Goal: Check status: Check status

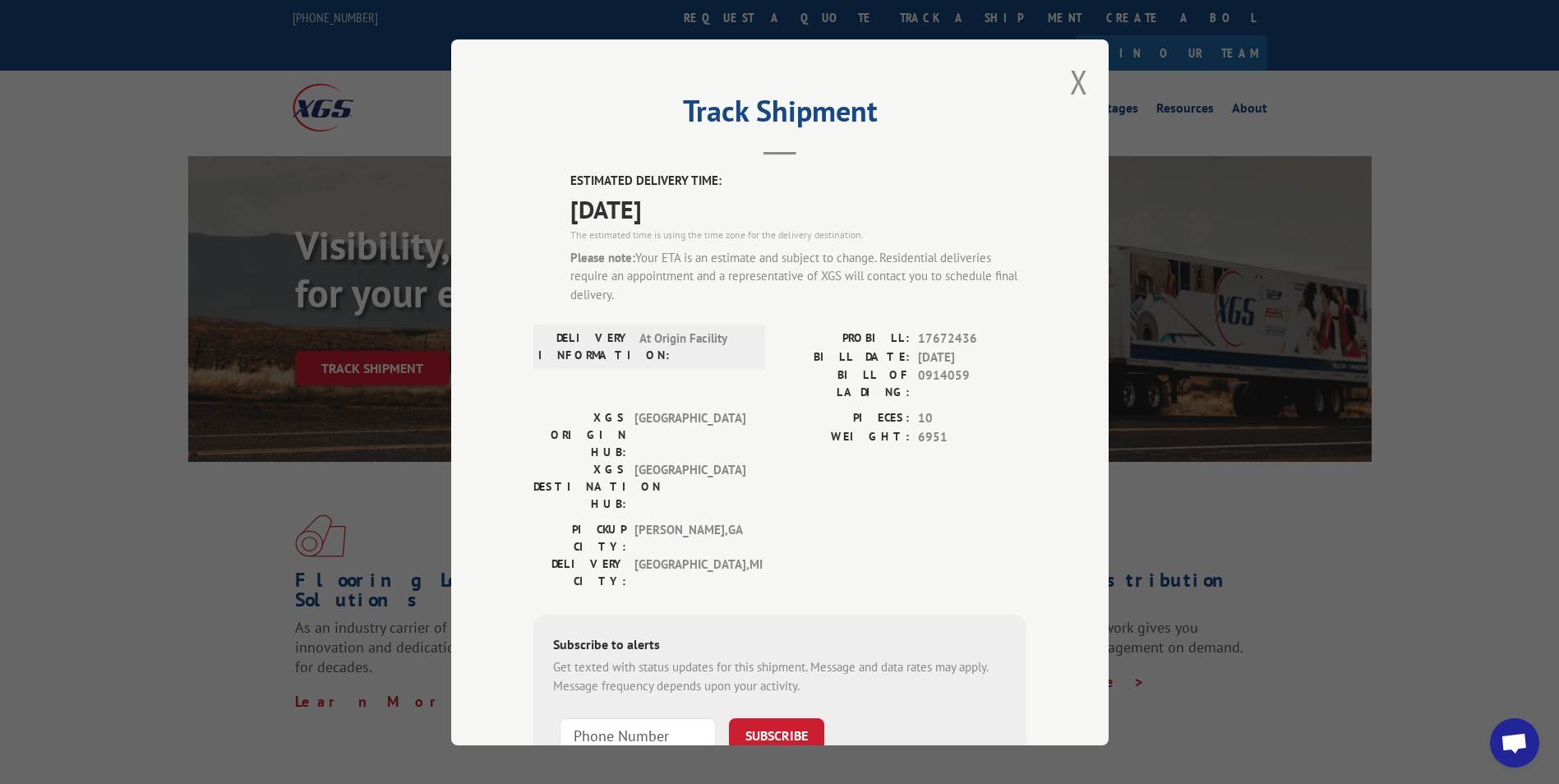
click at [934, 380] on span "0914059" at bounding box center [972, 383] width 109 height 34
copy span "0914059"
click at [1074, 81] on button "Close modal" at bounding box center [1078, 82] width 18 height 44
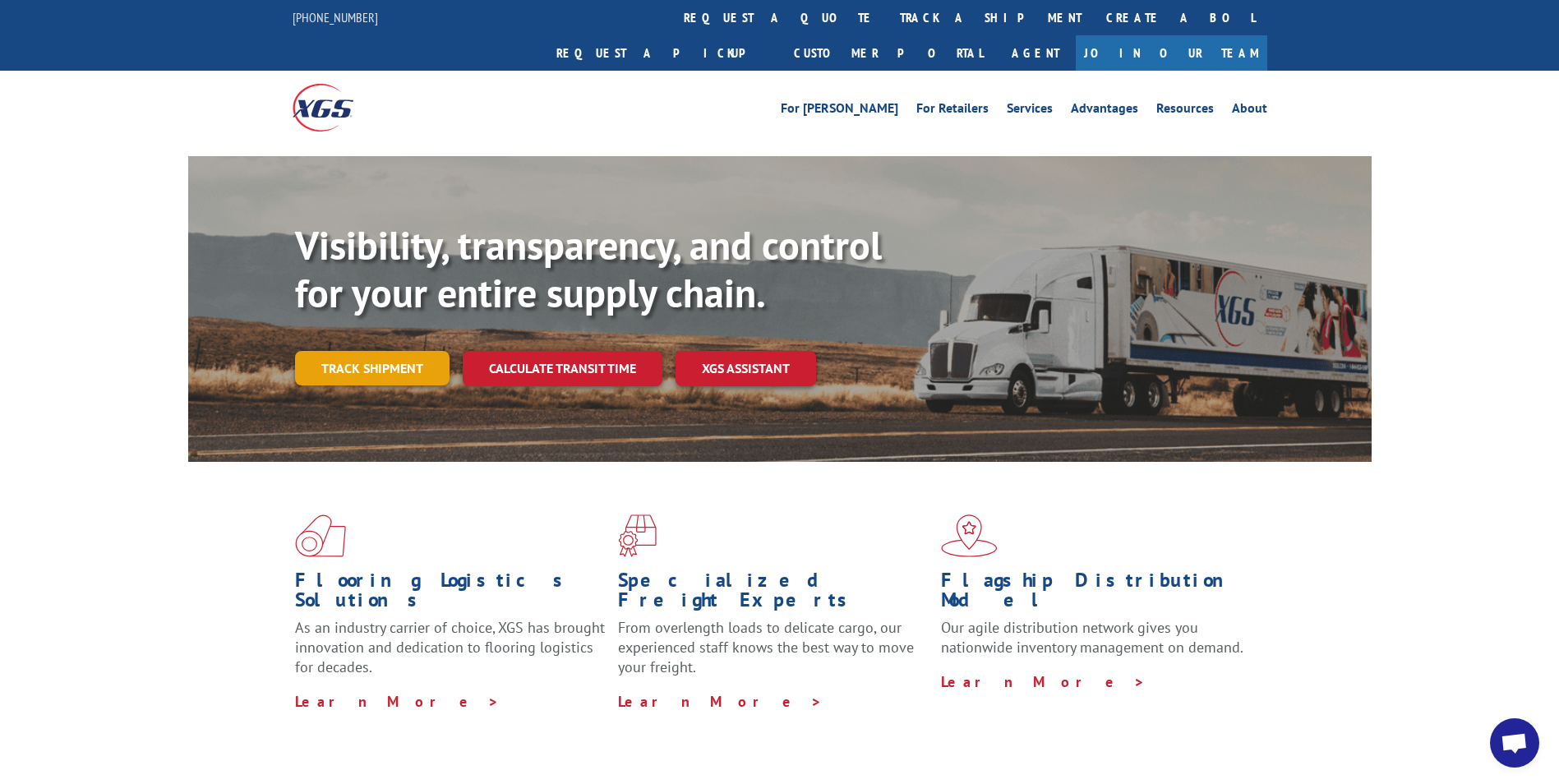
click at [340, 351] on link "Track shipment" at bounding box center [372, 368] width 155 height 34
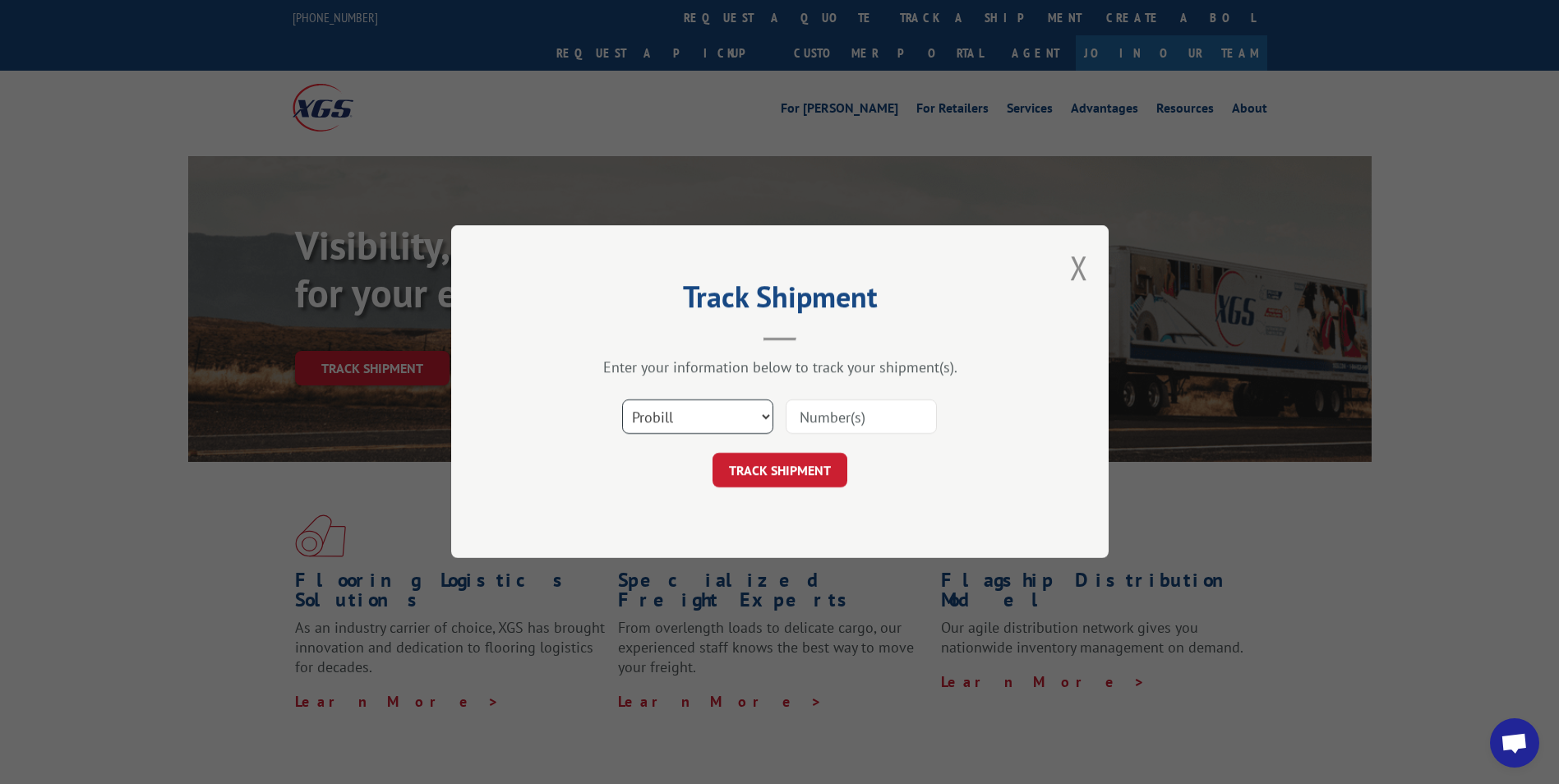
drag, startPoint x: 712, startPoint y: 423, endPoint x: 713, endPoint y: 432, distance: 9.1
click at [712, 423] on select "Select category... Probill BOL PO" at bounding box center [697, 417] width 151 height 34
select select "bol"
click at [622, 400] on select "Select category... Probill BOL PO" at bounding box center [697, 417] width 151 height 34
click at [835, 423] on input at bounding box center [861, 417] width 151 height 34
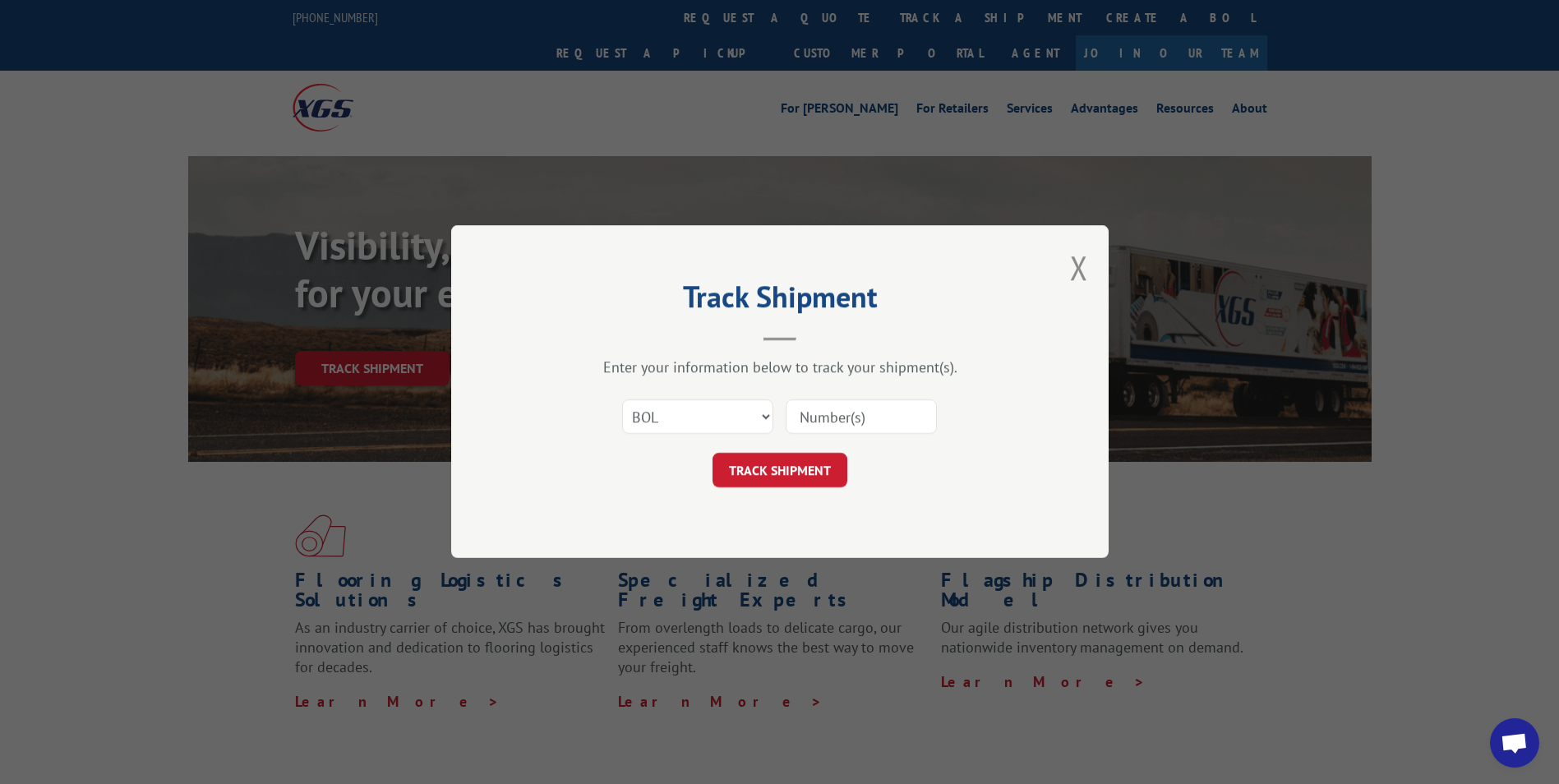
paste input "0914059"
type input "0914059"
click at [776, 457] on button "TRACK SHIPMENT" at bounding box center [780, 470] width 135 height 34
